Goal: Find specific page/section: Find specific page/section

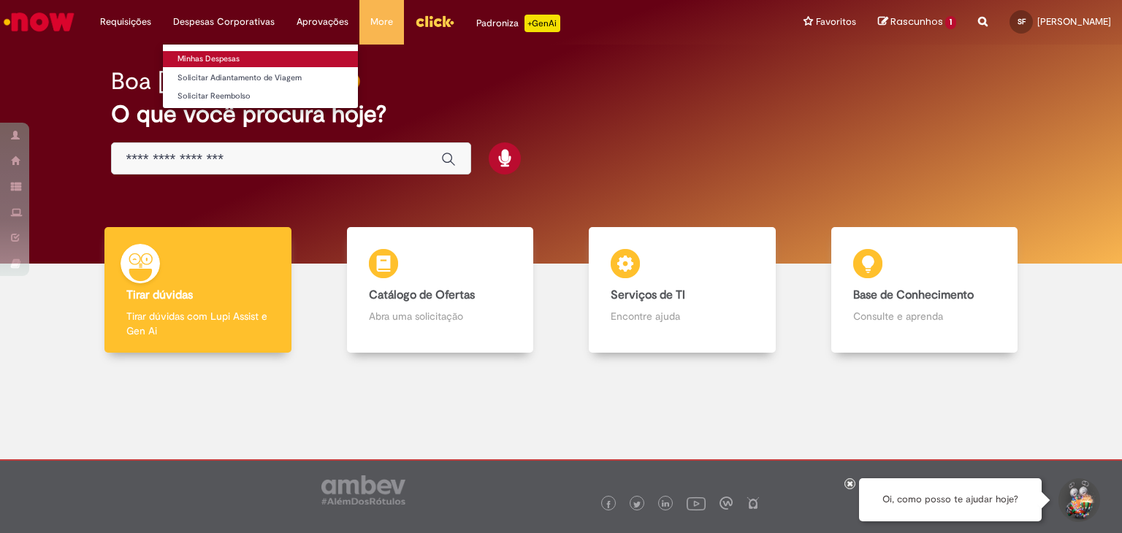
click at [246, 61] on link "Minhas Despesas" at bounding box center [260, 59] width 195 height 16
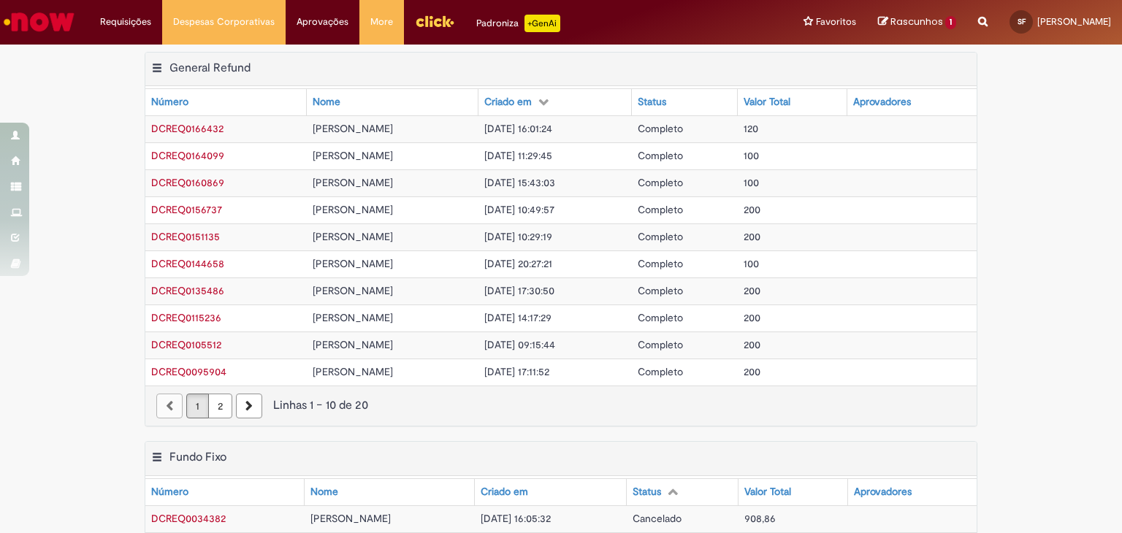
click at [47, 26] on img "Ir para a Homepage" at bounding box center [38, 21] width 75 height 29
